Goal: Use online tool/utility: Utilize a website feature to perform a specific function

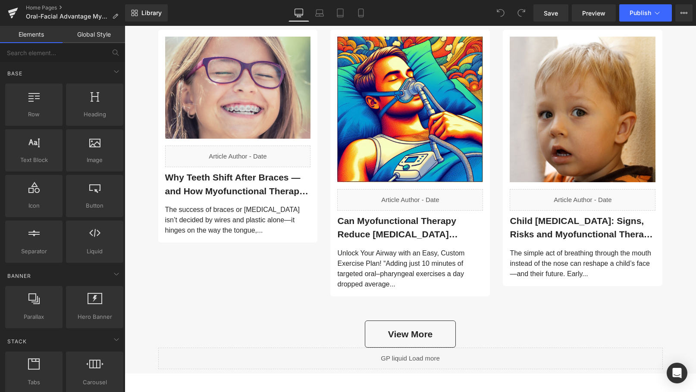
scroll to position [2895, 0]
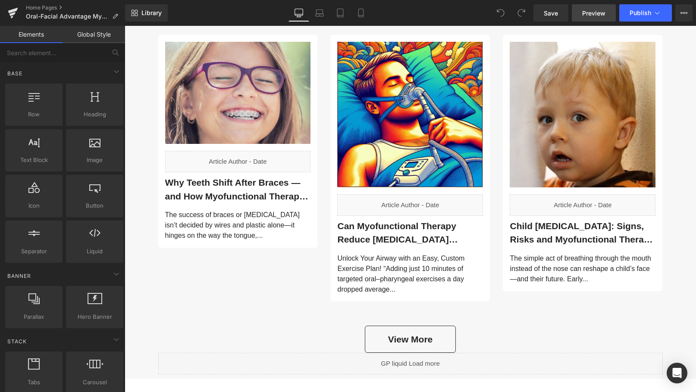
click at [595, 10] on span "Preview" at bounding box center [593, 13] width 23 height 9
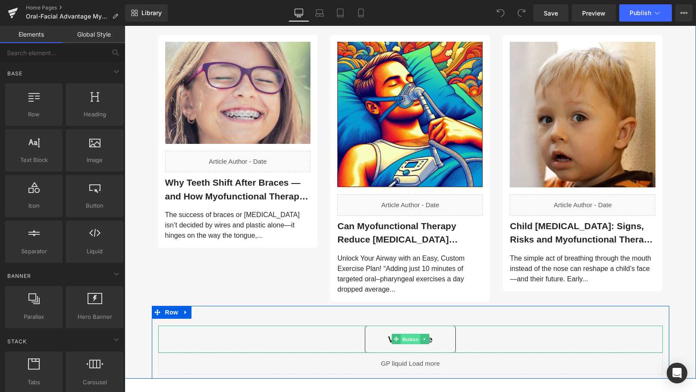
click at [403, 335] on span "Button" at bounding box center [411, 340] width 20 height 10
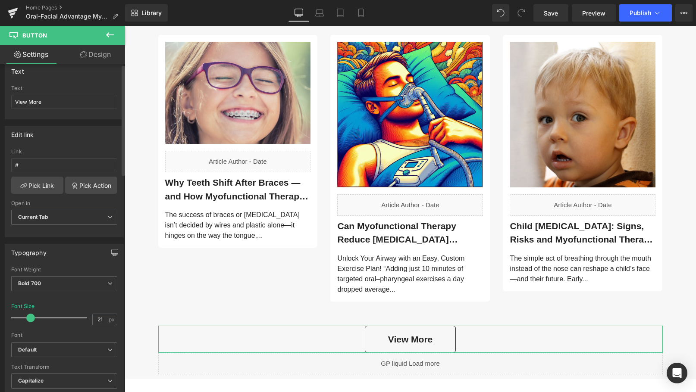
scroll to position [0, 0]
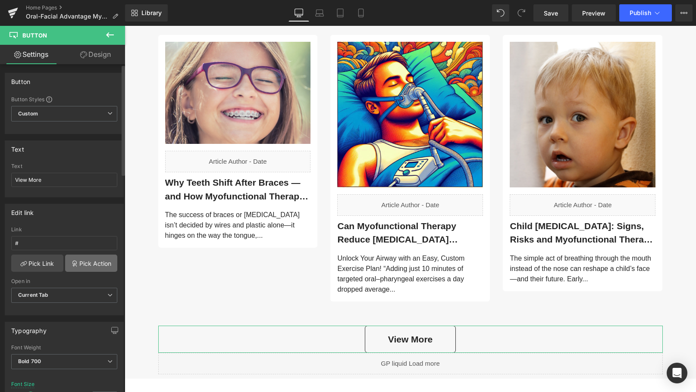
click at [79, 262] on link "Pick Action" at bounding box center [91, 263] width 52 height 17
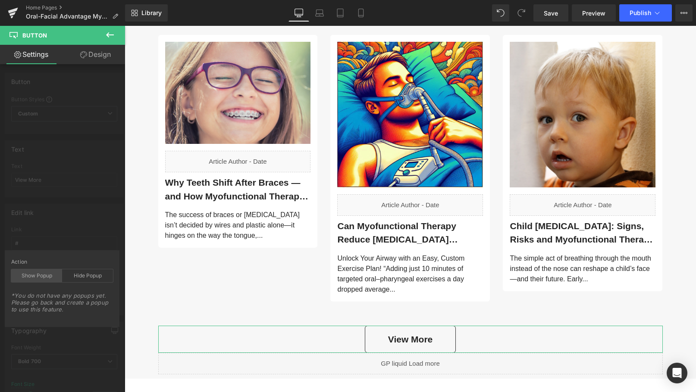
click at [39, 273] on div "Show Popup" at bounding box center [36, 275] width 51 height 13
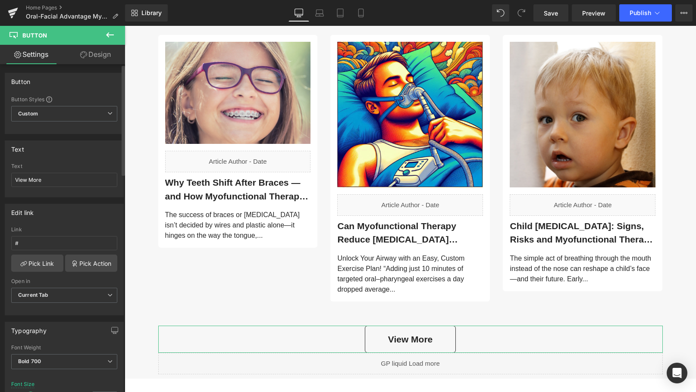
click at [94, 122] on div "Custom Setup Global Style Custom Setup Global Style" at bounding box center [64, 116] width 106 height 20
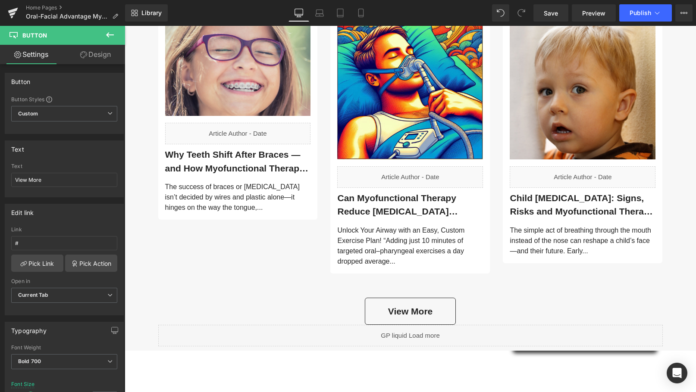
scroll to position [2938, 0]
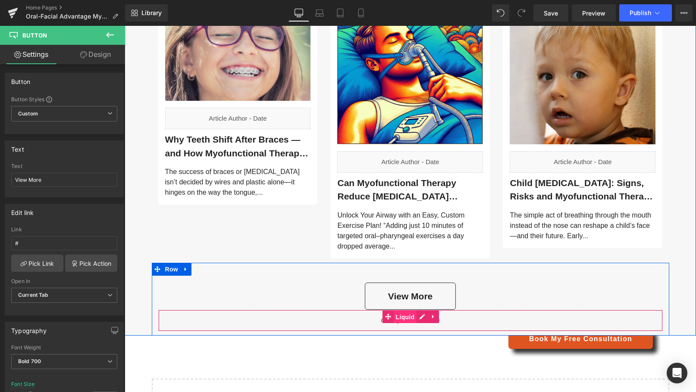
click at [403, 311] on span "Liquid" at bounding box center [405, 317] width 23 height 13
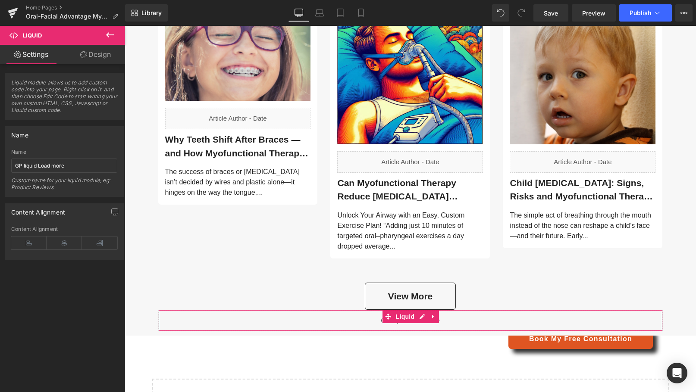
click at [104, 54] on link "Design" at bounding box center [95, 54] width 63 height 19
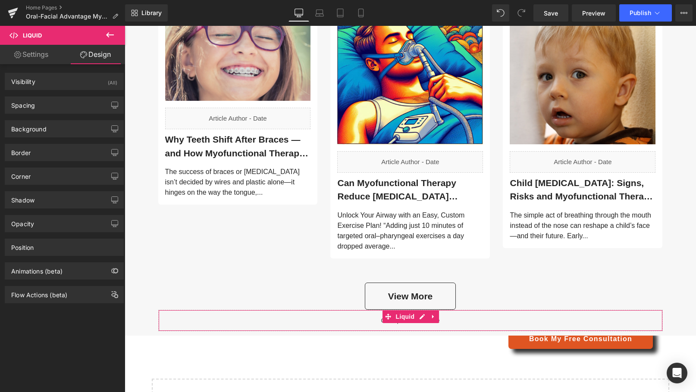
click at [41, 53] on link "Settings" at bounding box center [31, 54] width 63 height 19
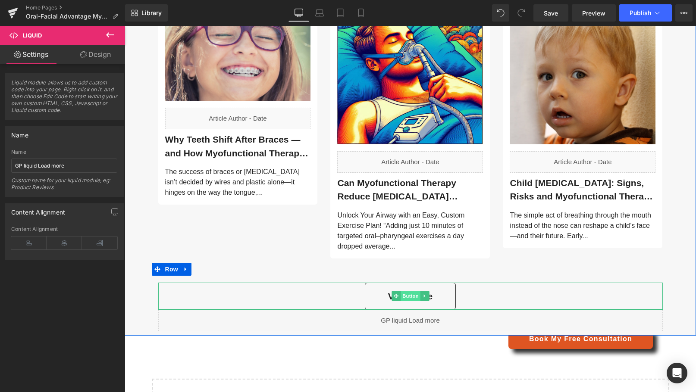
click at [404, 291] on span "Button" at bounding box center [411, 296] width 20 height 10
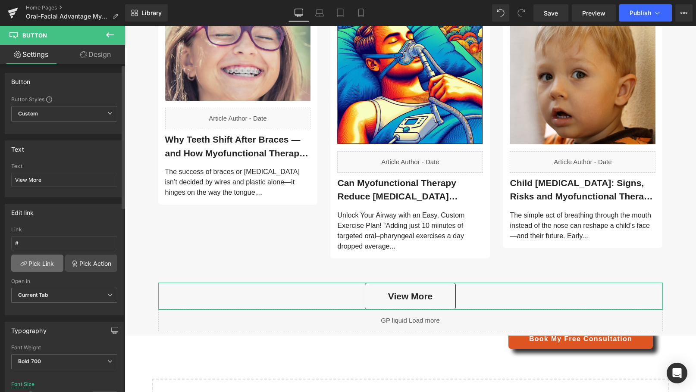
click at [34, 260] on link "Pick Link" at bounding box center [37, 263] width 52 height 17
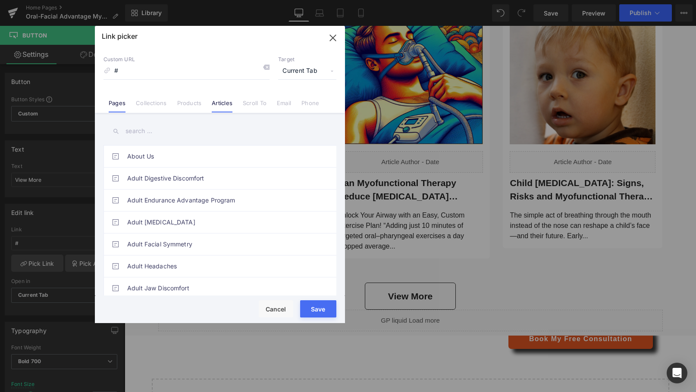
click at [222, 102] on link "Articles" at bounding box center [222, 106] width 21 height 13
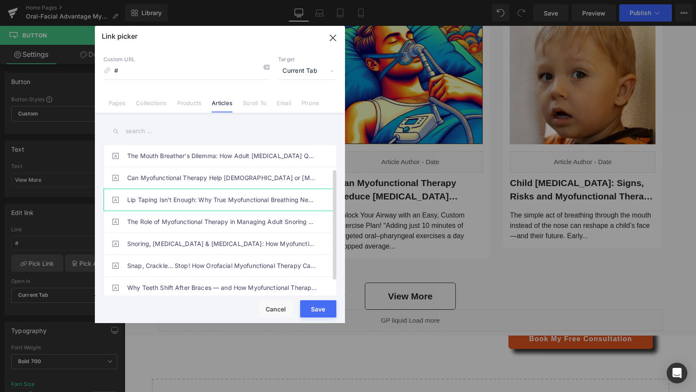
scroll to position [0, 0]
click at [118, 102] on link "Pages" at bounding box center [117, 106] width 17 height 13
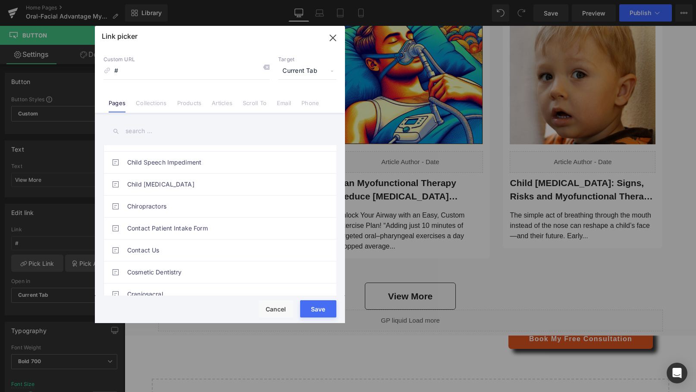
scroll to position [517, 0]
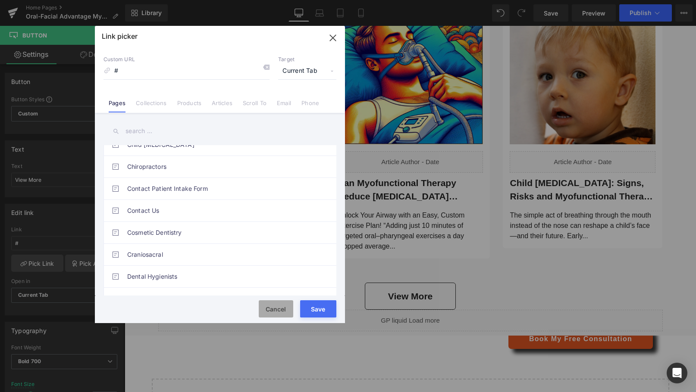
click at [274, 307] on button "Cancel" at bounding box center [276, 309] width 34 height 17
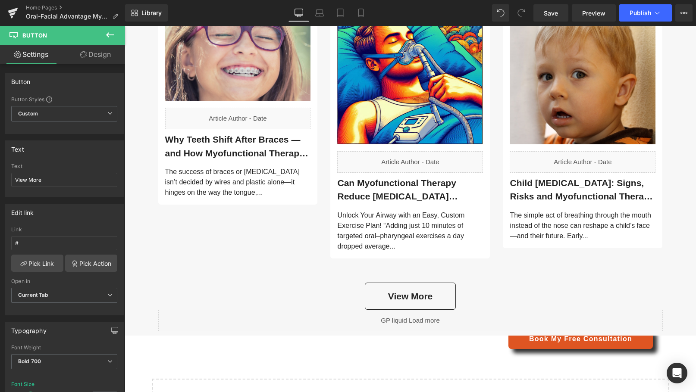
click at [110, 31] on icon at bounding box center [110, 35] width 10 height 10
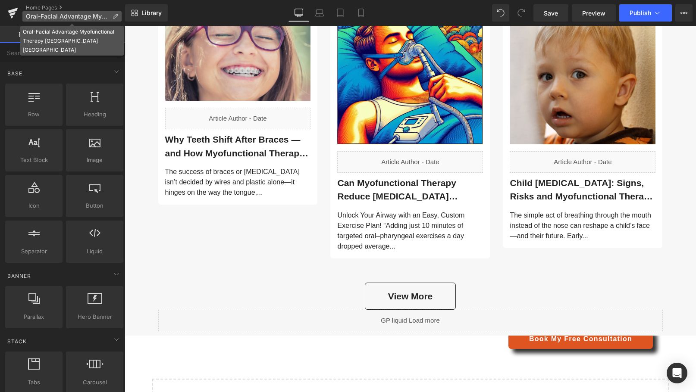
click at [72, 15] on span "Oral-Facial Advantage Myofunctional Therapy [GEOGRAPHIC_DATA] [GEOGRAPHIC_DATA]" at bounding box center [67, 16] width 83 height 7
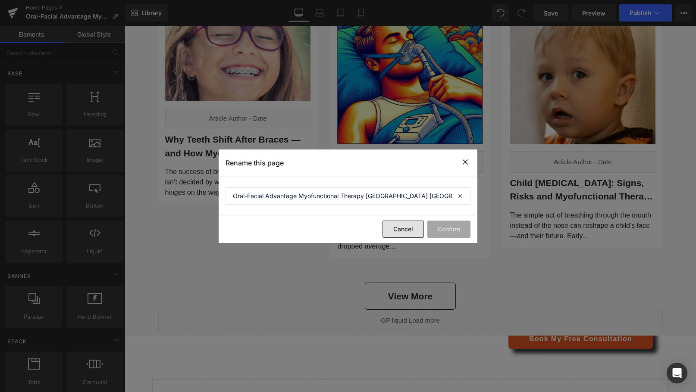
click at [401, 229] on button "Cancel" at bounding box center [402, 229] width 41 height 17
